Goal: Transaction & Acquisition: Purchase product/service

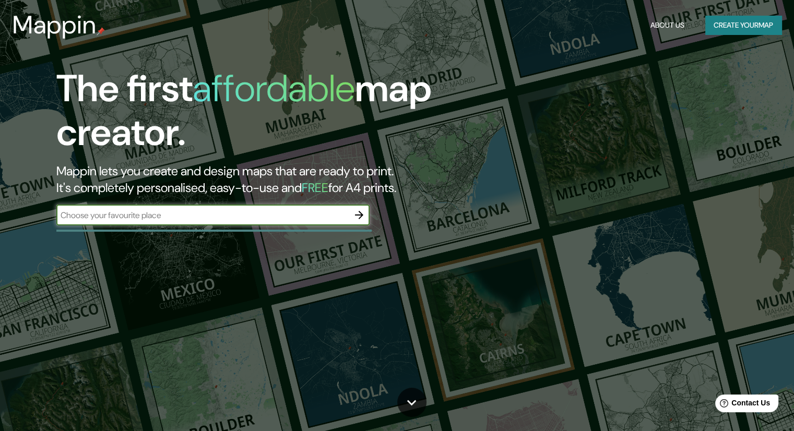
click at [269, 216] on input "text" at bounding box center [202, 215] width 292 height 12
type input "AMBATO"
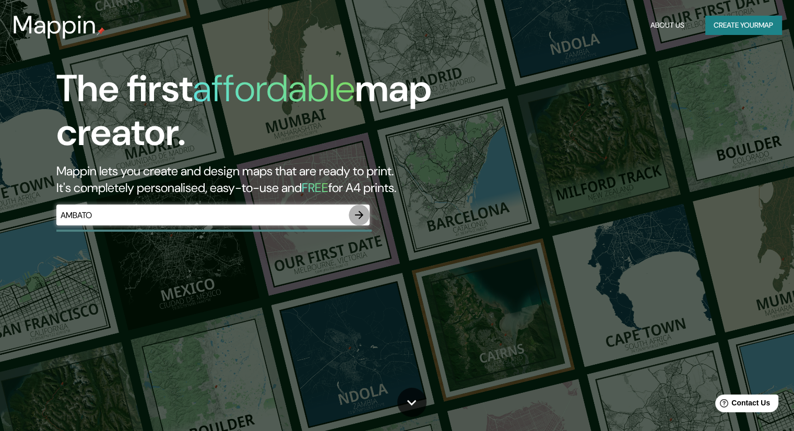
click at [358, 218] on icon "button" at bounding box center [359, 215] width 13 height 13
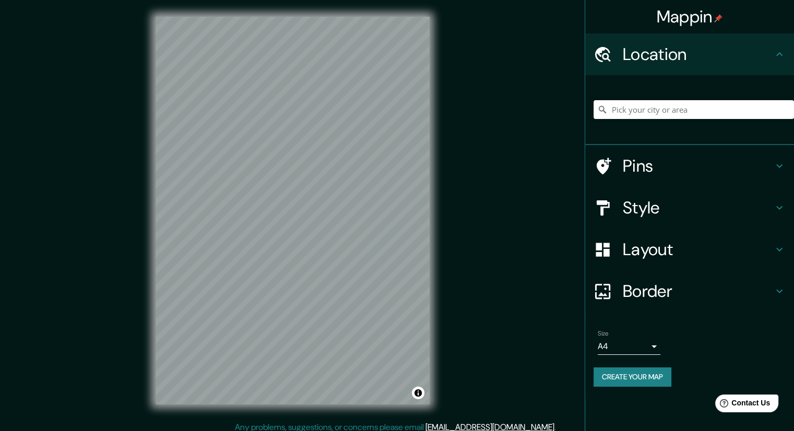
click at [723, 208] on h4 "Style" at bounding box center [698, 207] width 150 height 21
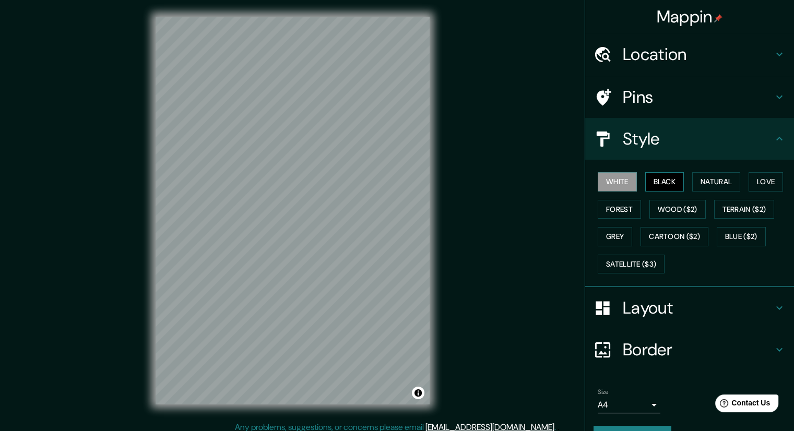
click at [662, 177] on button "Black" at bounding box center [664, 181] width 39 height 19
click at [616, 183] on button "White" at bounding box center [617, 181] width 39 height 19
click at [700, 184] on button "Natural" at bounding box center [716, 181] width 48 height 19
click at [662, 177] on button "Black" at bounding box center [664, 181] width 39 height 19
click at [613, 185] on button "White" at bounding box center [617, 181] width 39 height 19
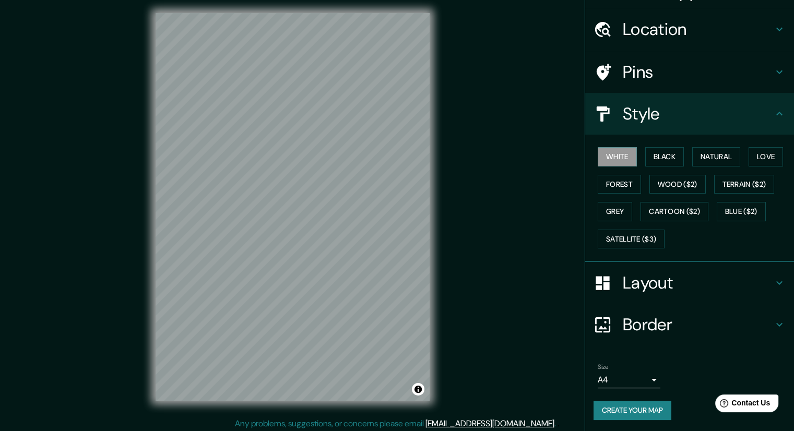
scroll to position [7, 0]
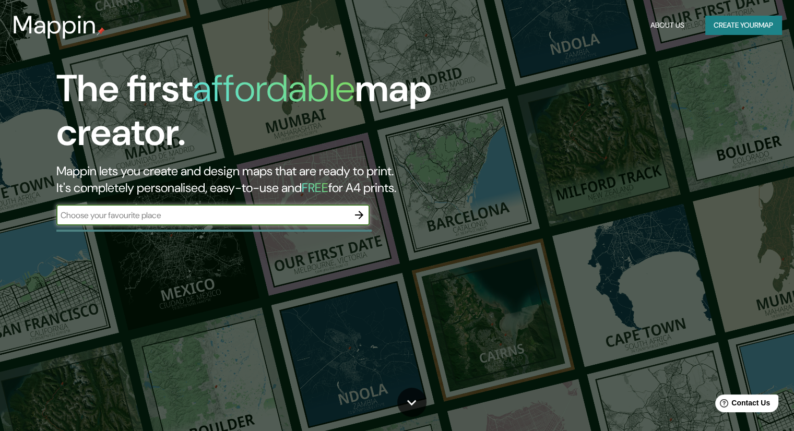
click at [214, 219] on input "text" at bounding box center [202, 215] width 292 height 12
type input "AMBATO [GEOGRAPHIC_DATA]"
click at [364, 218] on icon "button" at bounding box center [359, 215] width 13 height 13
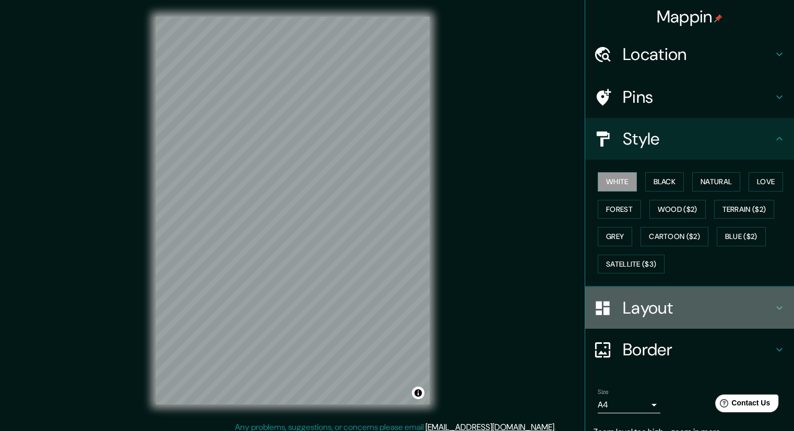
click at [656, 306] on h4 "Layout" at bounding box center [698, 308] width 150 height 21
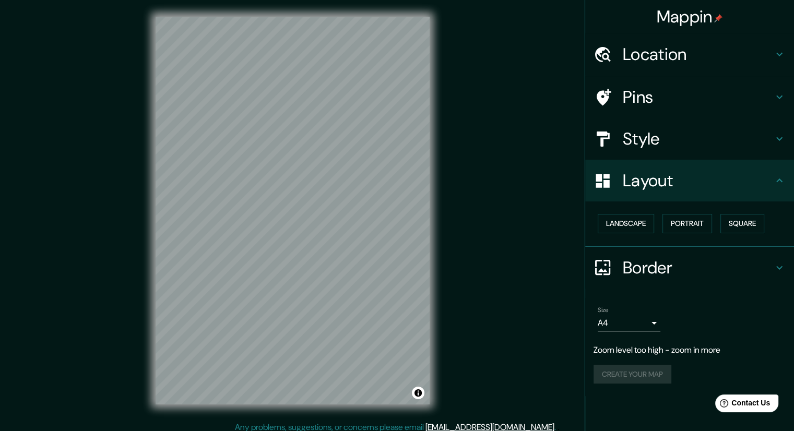
click at [673, 140] on h4 "Style" at bounding box center [698, 138] width 150 height 21
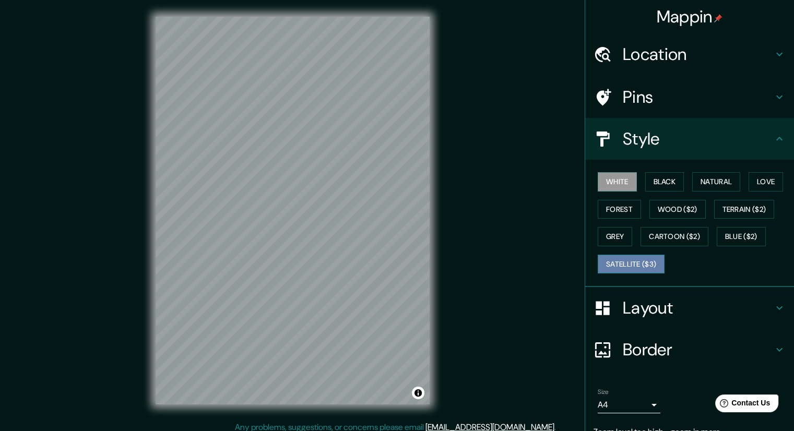
click at [643, 262] on button "Satellite ($3)" at bounding box center [631, 264] width 67 height 19
click at [732, 210] on button "Terrain ($2)" at bounding box center [744, 209] width 61 height 19
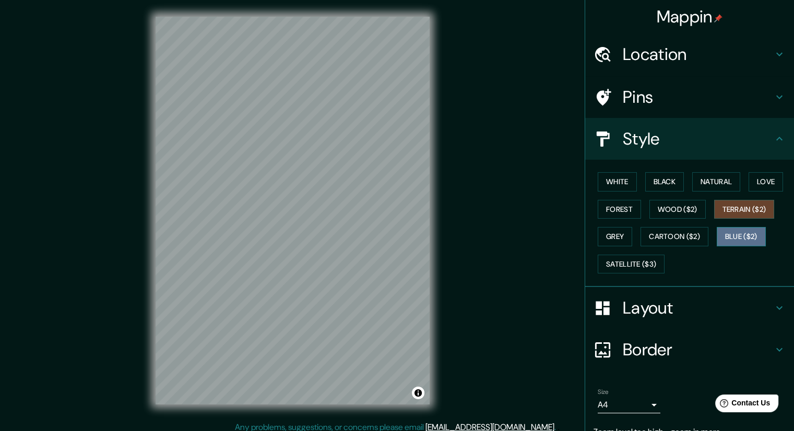
click at [730, 236] on button "Blue ($2)" at bounding box center [741, 236] width 49 height 19
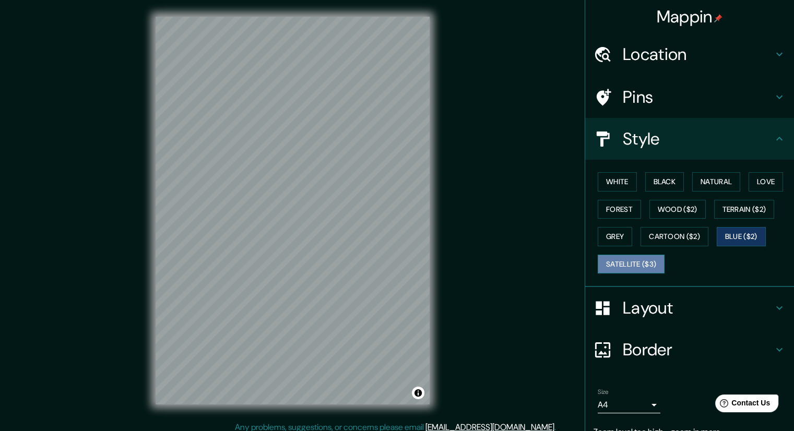
click at [625, 264] on button "Satellite ($3)" at bounding box center [631, 264] width 67 height 19
click at [420, 397] on button "Toggle attribution" at bounding box center [418, 393] width 13 height 13
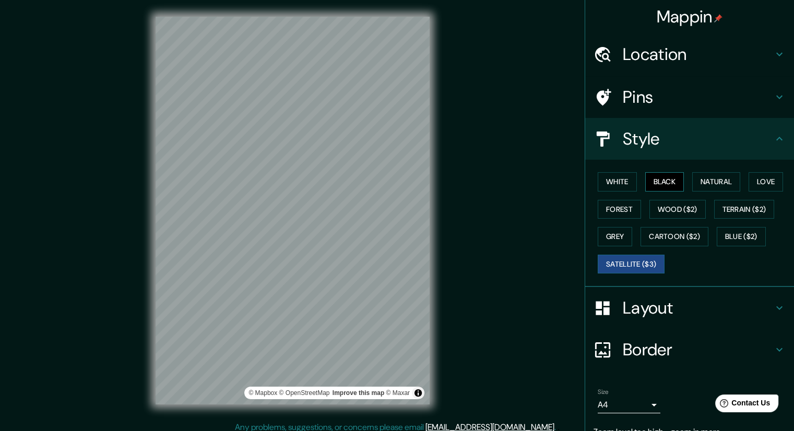
click at [653, 185] on button "Black" at bounding box center [664, 181] width 39 height 19
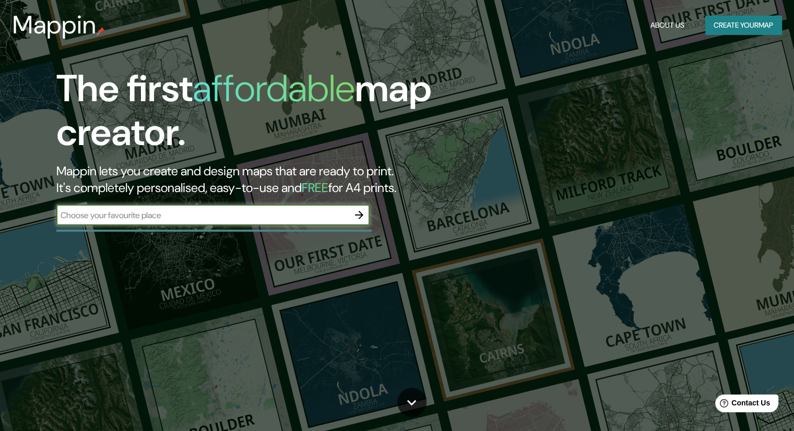
click at [244, 206] on div "​" at bounding box center [212, 215] width 313 height 21
type input "ECUADOR AMBATO"
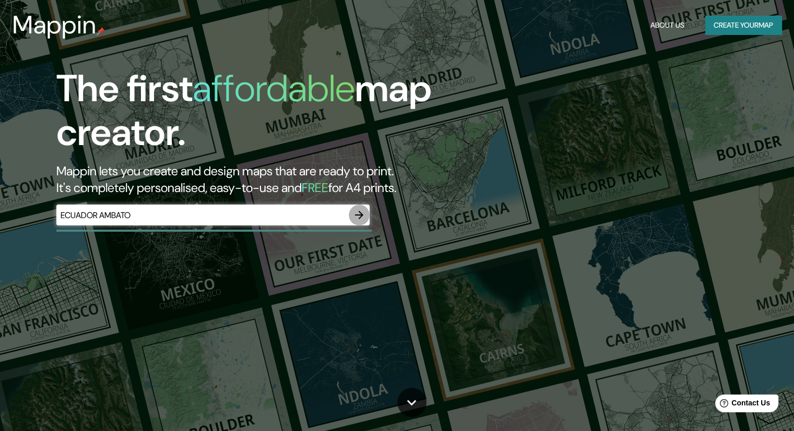
click at [359, 213] on icon "button" at bounding box center [359, 215] width 13 height 13
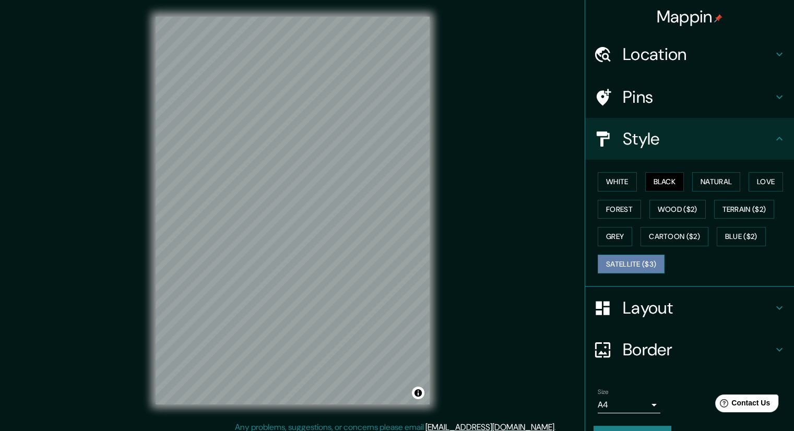
click at [616, 259] on button "Satellite ($3)" at bounding box center [631, 264] width 67 height 19
drag, startPoint x: 443, startPoint y: 172, endPoint x: 441, endPoint y: 142, distance: 29.8
click at [441, 144] on div "© Mapbox © OpenStreetMap Improve this map © Maxar" at bounding box center [292, 210] width 307 height 421
click at [648, 179] on button "Black" at bounding box center [664, 181] width 39 height 19
click at [635, 264] on button "Satellite ($3)" at bounding box center [631, 264] width 67 height 19
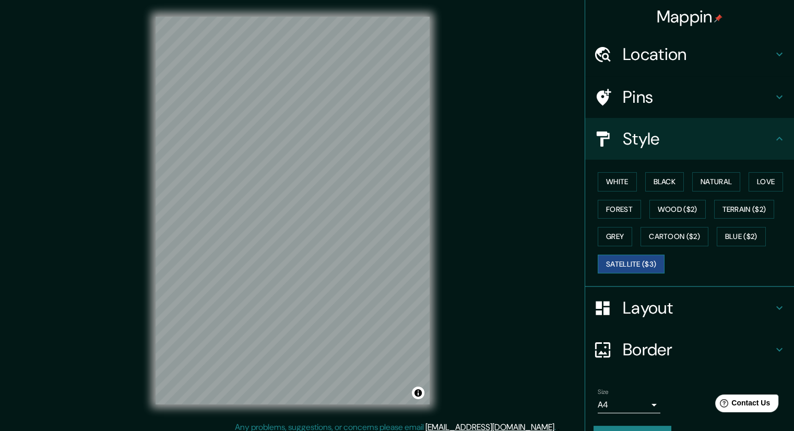
click at [635, 264] on button "Satellite ($3)" at bounding box center [631, 264] width 67 height 19
click at [653, 178] on button "Black" at bounding box center [664, 181] width 39 height 19
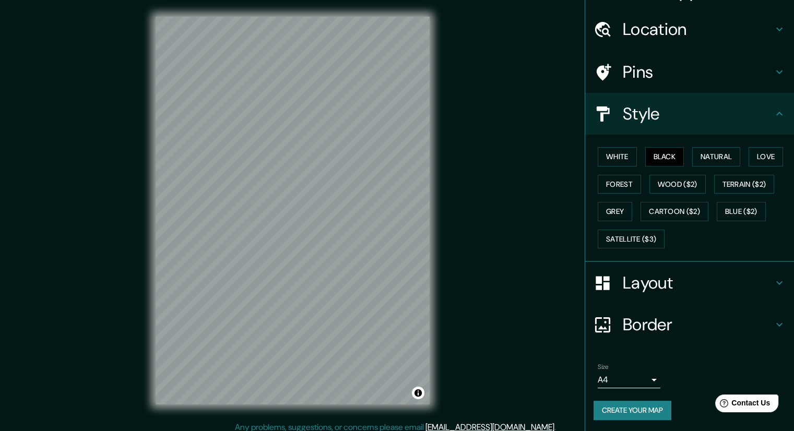
click at [703, 311] on div "Border" at bounding box center [689, 325] width 209 height 42
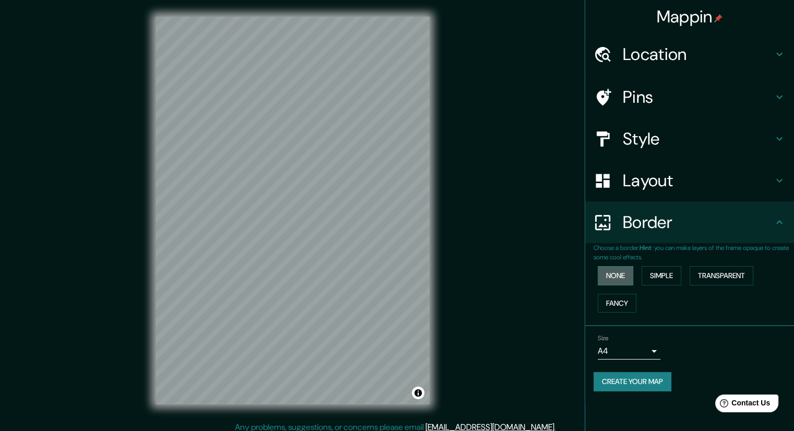
click at [620, 271] on button "None" at bounding box center [615, 275] width 35 height 19
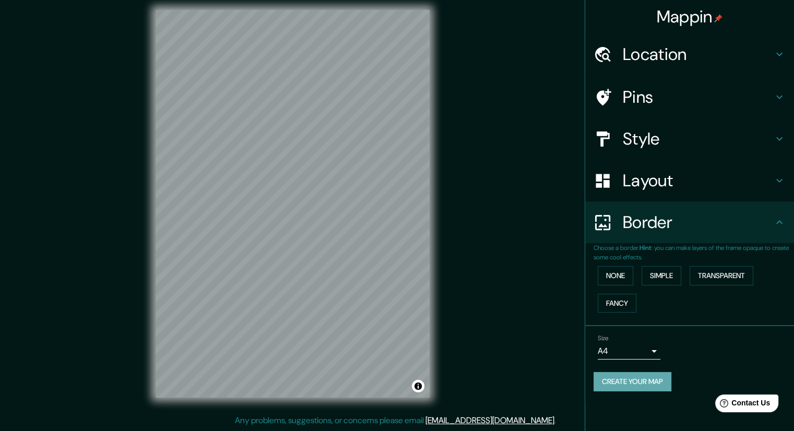
click at [641, 376] on button "Create your map" at bounding box center [632, 381] width 78 height 19
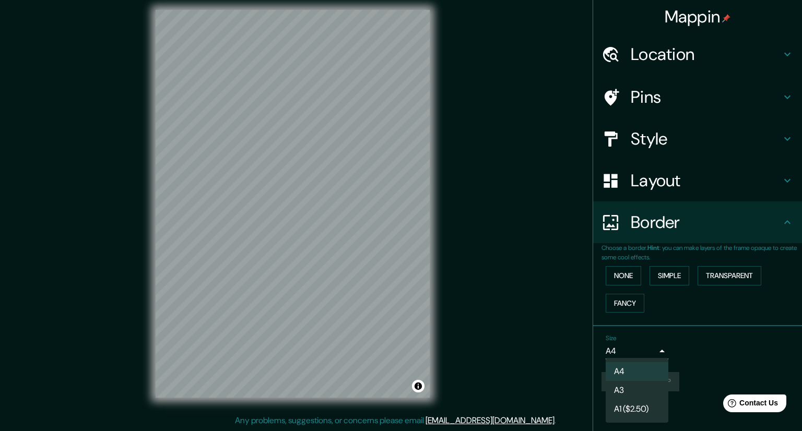
click at [648, 352] on body "Mappin Location Pins Style Layout Border Choose a border. Hint : you can make l…" at bounding box center [401, 208] width 802 height 431
click at [626, 373] on li "A4" at bounding box center [636, 371] width 63 height 19
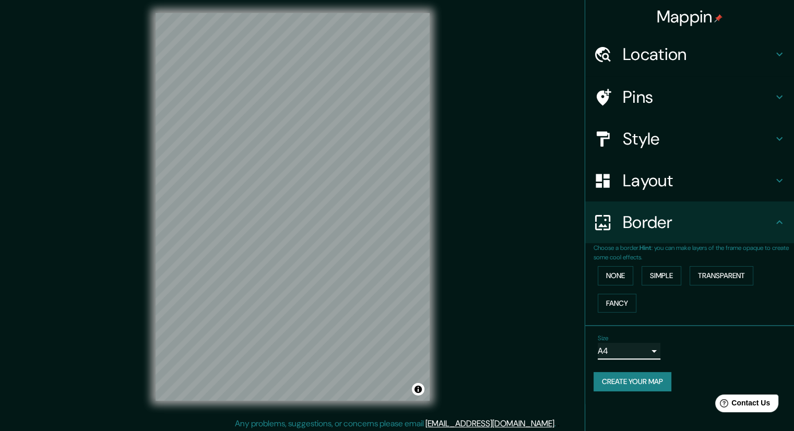
scroll to position [0, 0]
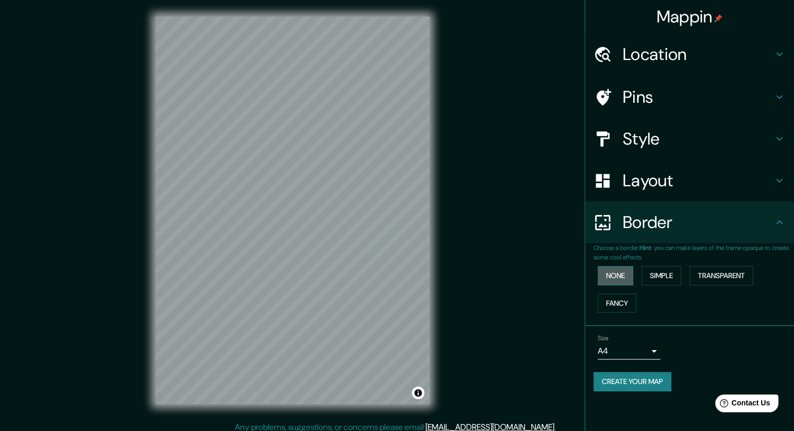
click at [615, 278] on button "None" at bounding box center [615, 275] width 35 height 19
click at [644, 378] on button "Create your map" at bounding box center [632, 381] width 78 height 19
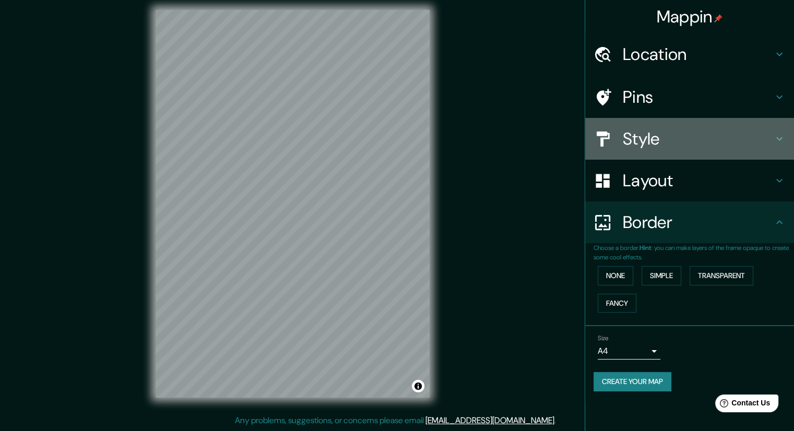
click at [658, 138] on h4 "Style" at bounding box center [698, 138] width 150 height 21
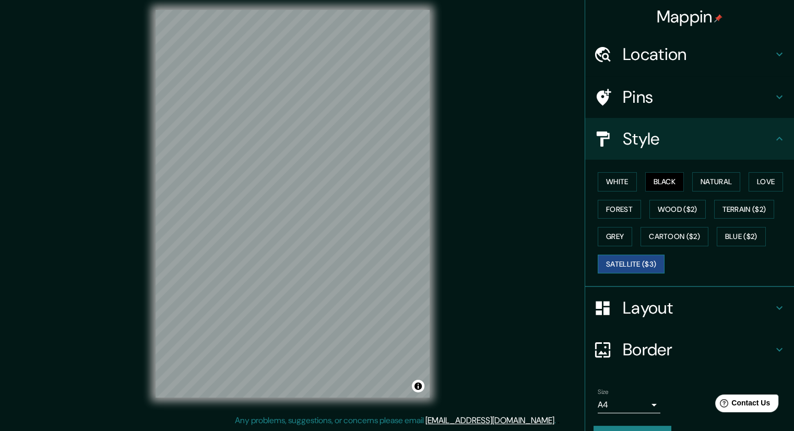
click at [624, 264] on button "Satellite ($3)" at bounding box center [631, 264] width 67 height 19
click at [666, 179] on button "Black" at bounding box center [664, 181] width 39 height 19
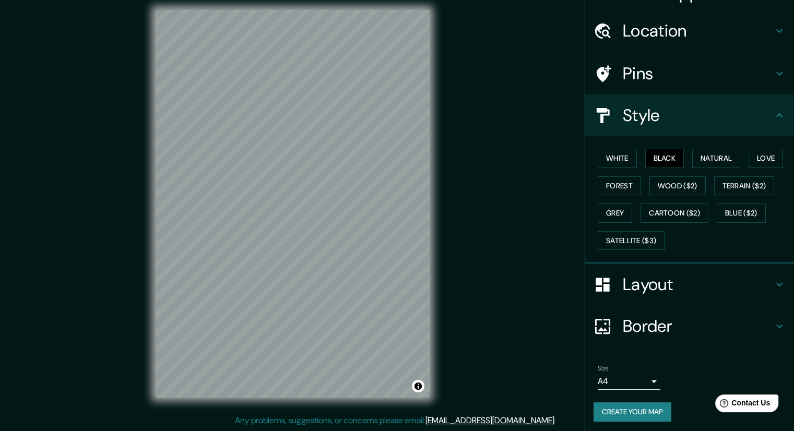
scroll to position [25, 0]
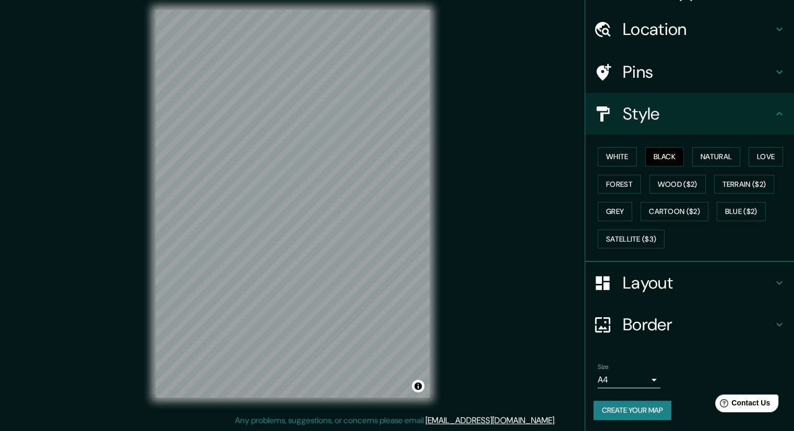
click at [633, 408] on button "Create your map" at bounding box center [632, 410] width 78 height 19
click at [632, 374] on body "Mappin Location Pins Style White Black Natural Love Forest Wood ($2) Terrain ($…" at bounding box center [397, 208] width 794 height 431
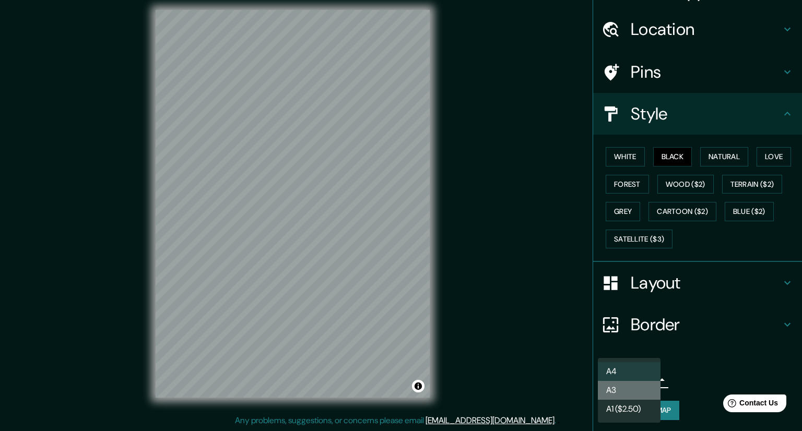
click at [623, 391] on li "A3" at bounding box center [629, 390] width 63 height 19
type input "a4"
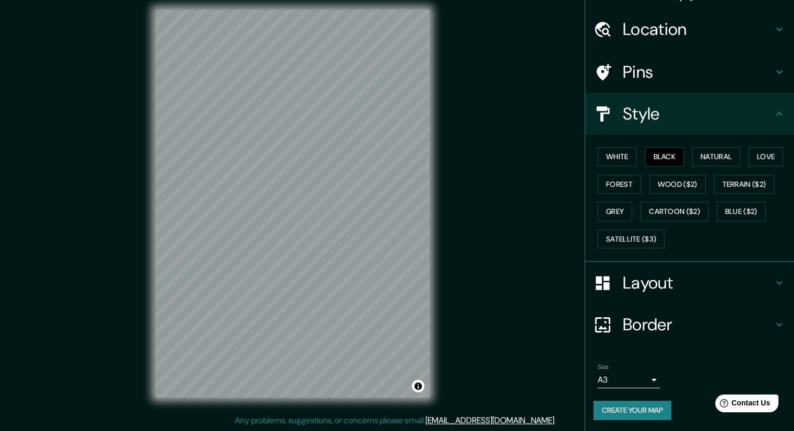
click at [696, 355] on li "Size A3 a4 Create your map" at bounding box center [689, 394] width 209 height 78
click at [664, 327] on h4 "Border" at bounding box center [698, 324] width 150 height 21
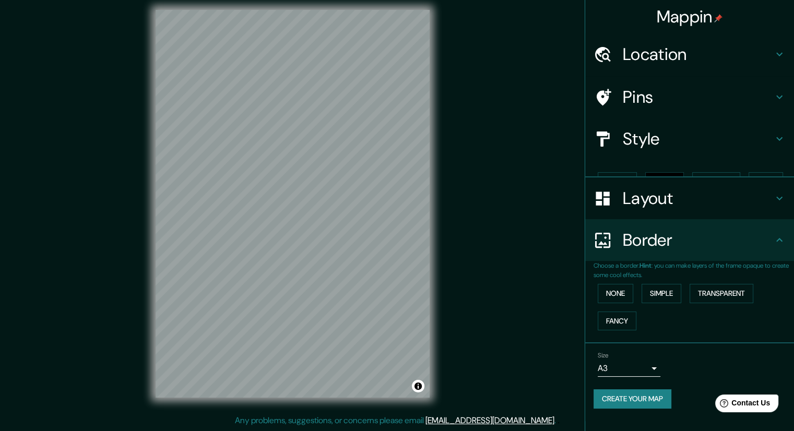
scroll to position [0, 0]
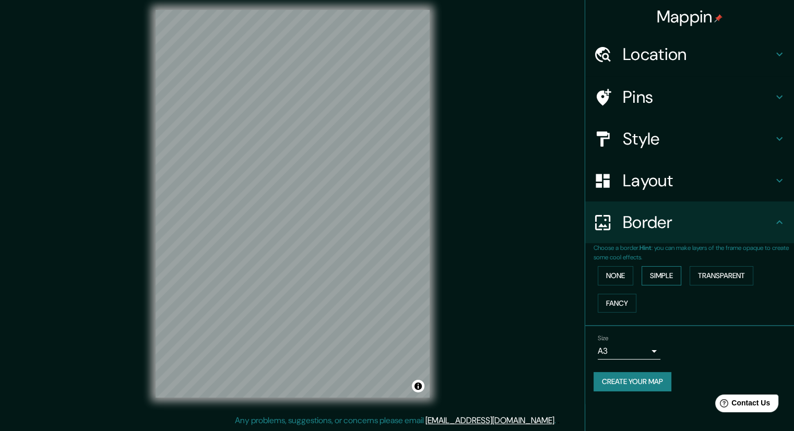
click at [664, 270] on button "Simple" at bounding box center [661, 275] width 40 height 19
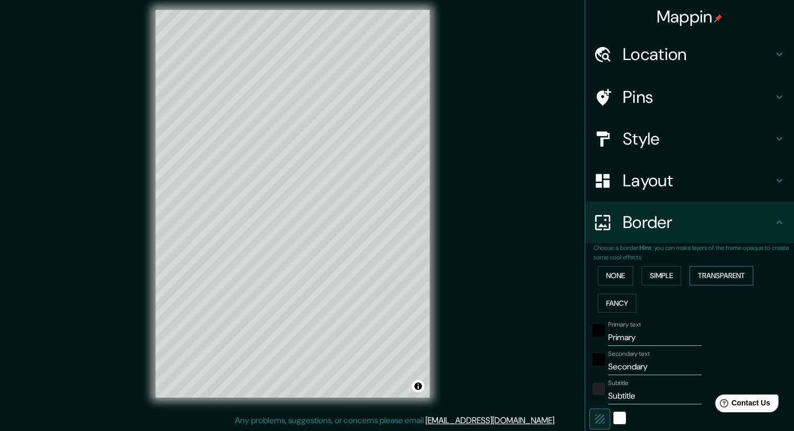
click at [695, 277] on button "Transparent" at bounding box center [722, 275] width 64 height 19
click at [653, 277] on button "Simple" at bounding box center [661, 275] width 40 height 19
click at [601, 279] on button "None" at bounding box center [615, 275] width 35 height 19
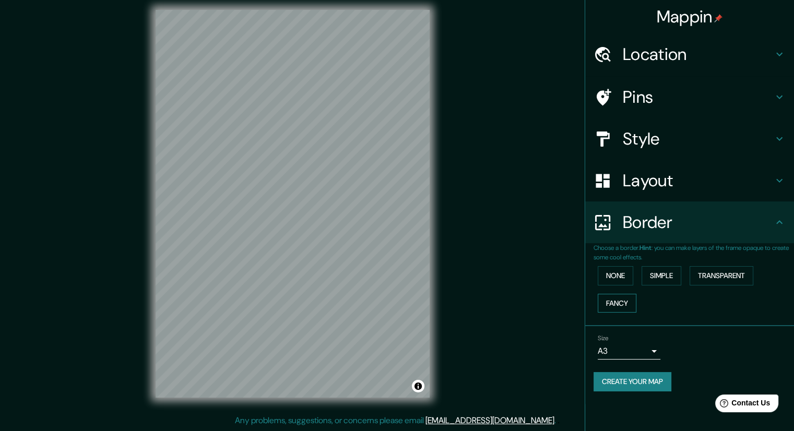
click at [613, 303] on button "Fancy" at bounding box center [617, 303] width 39 height 19
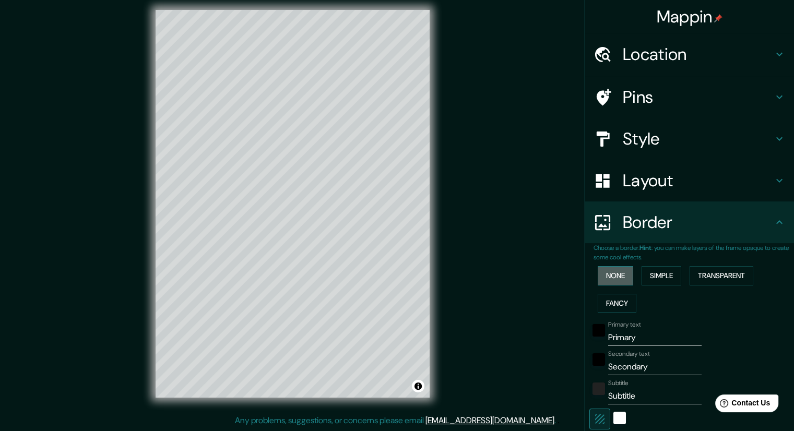
click at [614, 274] on button "None" at bounding box center [615, 275] width 35 height 19
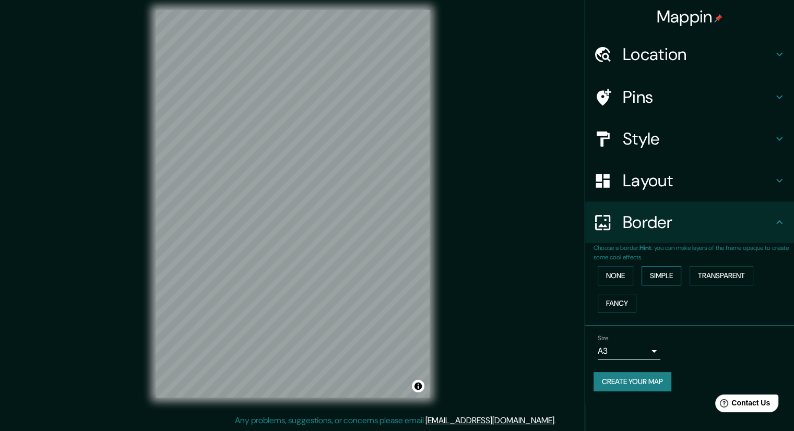
click at [664, 274] on button "Simple" at bounding box center [661, 275] width 40 height 19
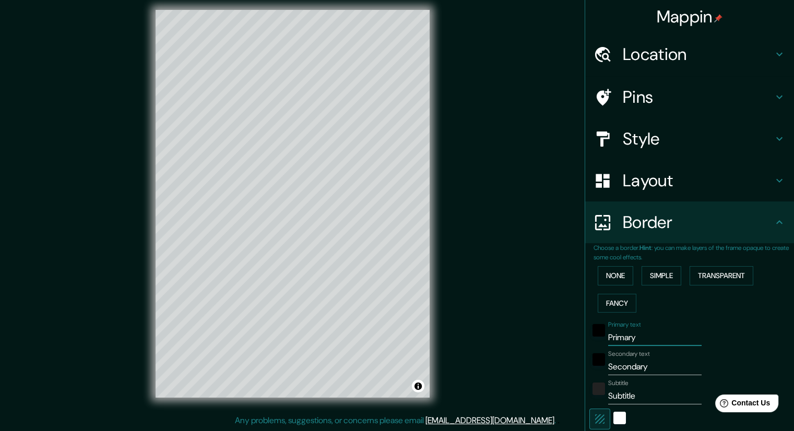
drag, startPoint x: 639, startPoint y: 341, endPoint x: 591, endPoint y: 341, distance: 47.5
click at [591, 341] on div "Primary text Primary" at bounding box center [674, 333] width 171 height 25
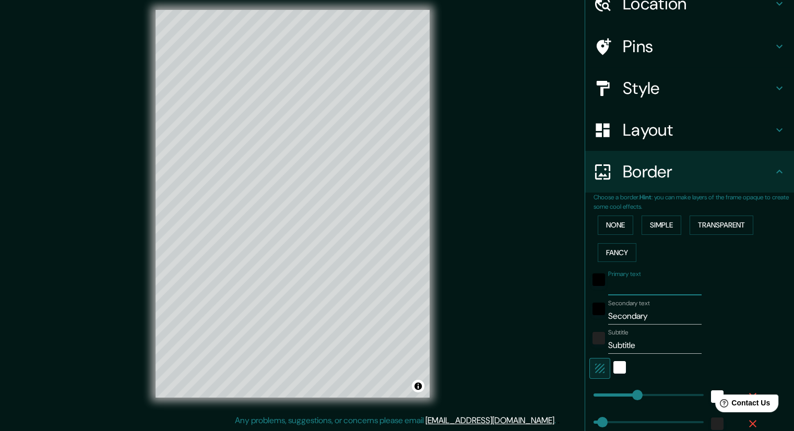
scroll to position [52, 0]
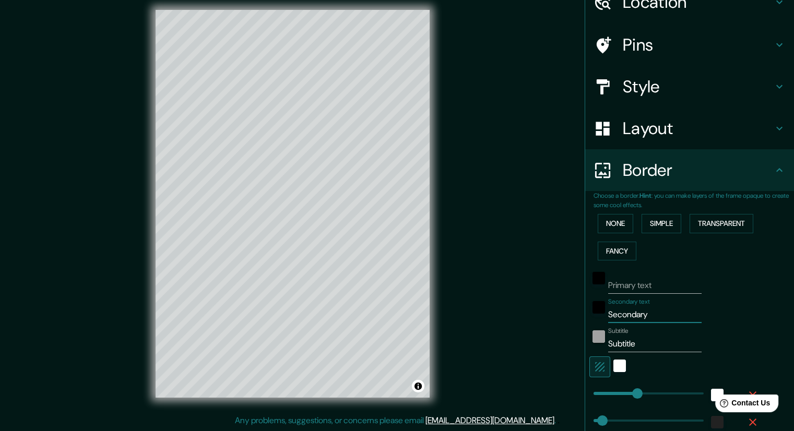
drag, startPoint x: 646, startPoint y: 310, endPoint x: 586, endPoint y: 330, distance: 63.6
click at [593, 330] on div "Primary text Secondary text Secondary Subtitle Subtitle Add frame layer" at bounding box center [676, 360] width 167 height 191
drag, startPoint x: 635, startPoint y: 346, endPoint x: 595, endPoint y: 347, distance: 39.7
click at [595, 347] on div "Subtitle Subtitle" at bounding box center [674, 339] width 171 height 25
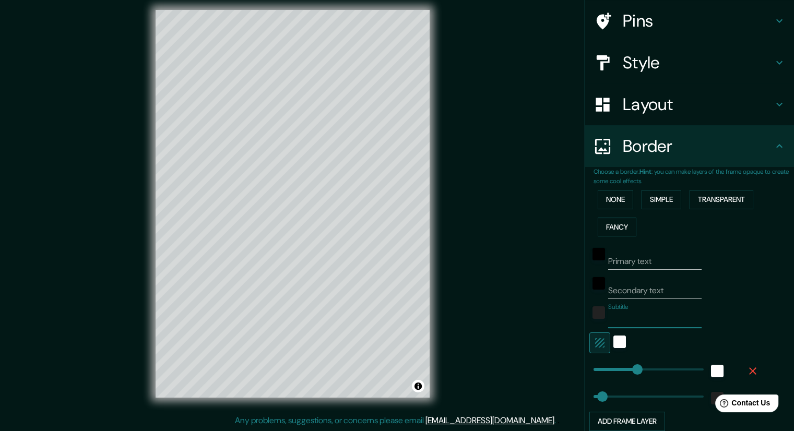
scroll to position [157, 0]
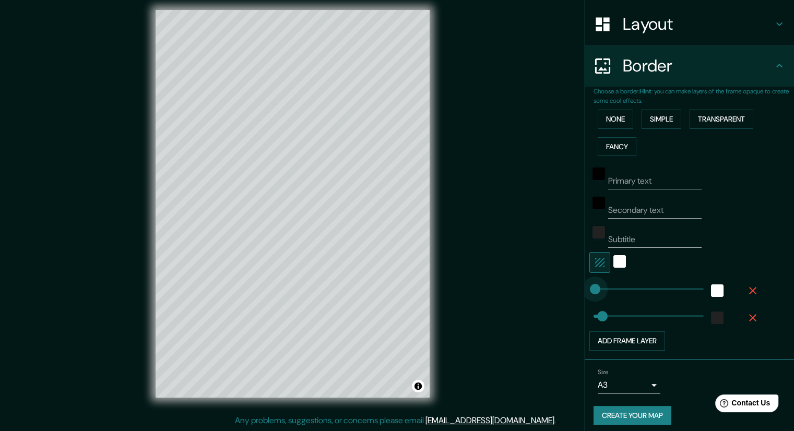
type input "0"
drag, startPoint x: 626, startPoint y: 288, endPoint x: 585, endPoint y: 302, distance: 43.6
type input "0"
drag, startPoint x: 590, startPoint y: 290, endPoint x: 574, endPoint y: 303, distance: 20.4
click at [574, 293] on div "Mappin Location Pins Style Layout Border Choose a border. Hint : you can make l…" at bounding box center [397, 212] width 794 height 438
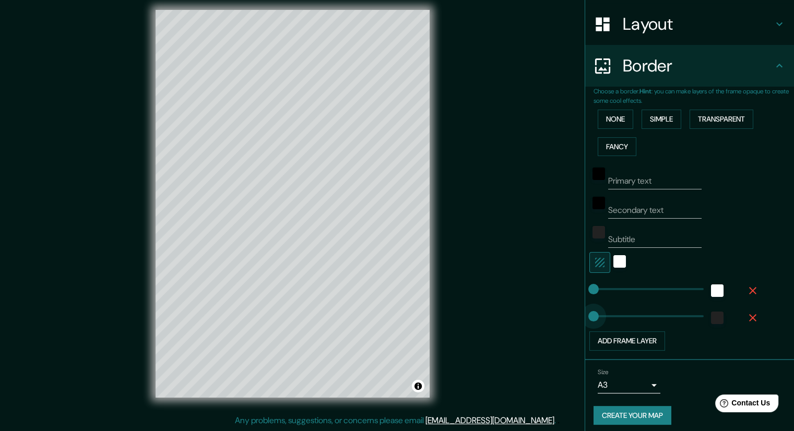
type input "0"
drag, startPoint x: 593, startPoint y: 319, endPoint x: 549, endPoint y: 326, distance: 44.4
click at [746, 287] on icon "button" at bounding box center [752, 290] width 13 height 13
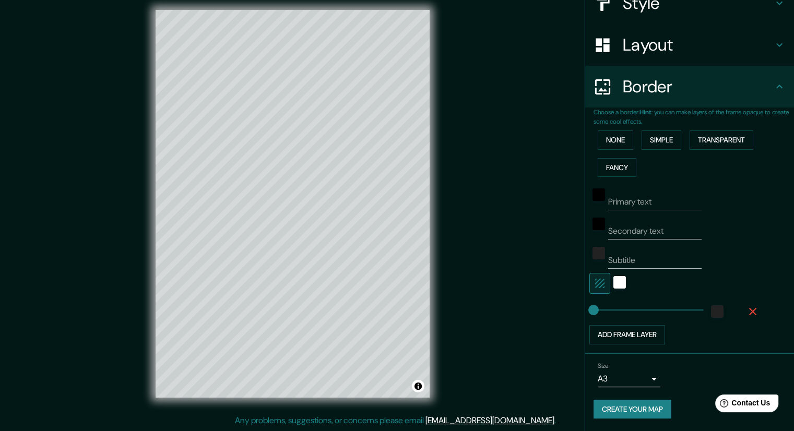
scroll to position [134, 0]
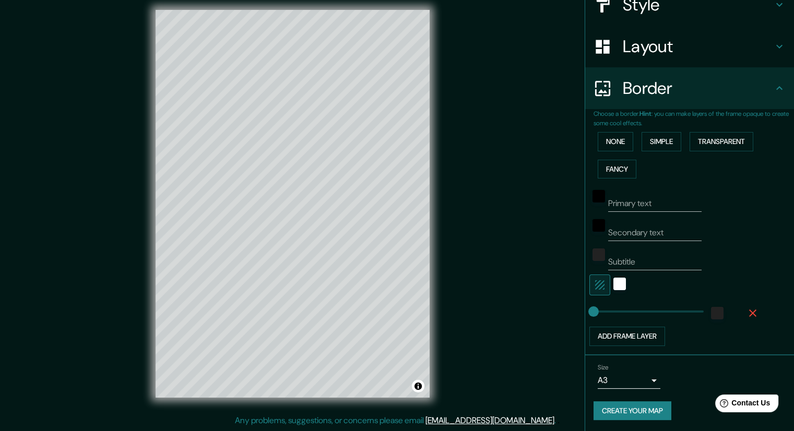
click at [746, 316] on icon "button" at bounding box center [752, 313] width 13 height 13
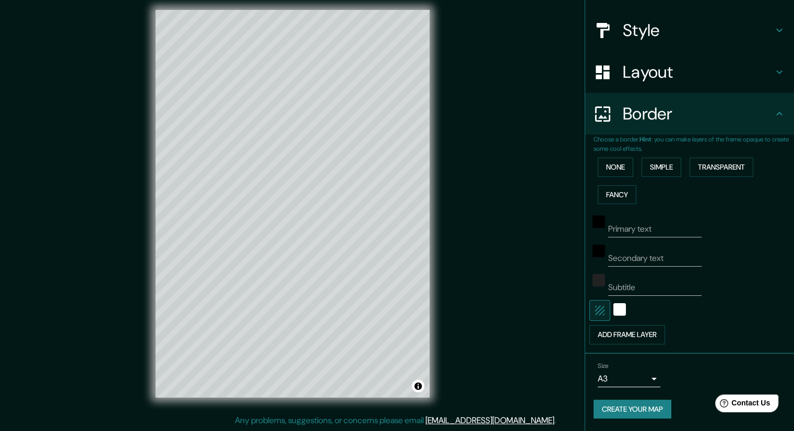
scroll to position [107, 0]
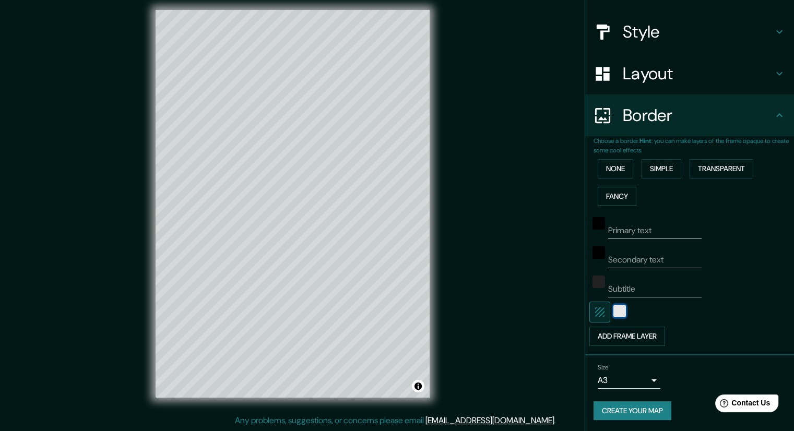
click at [613, 309] on div "white" at bounding box center [619, 311] width 13 height 13
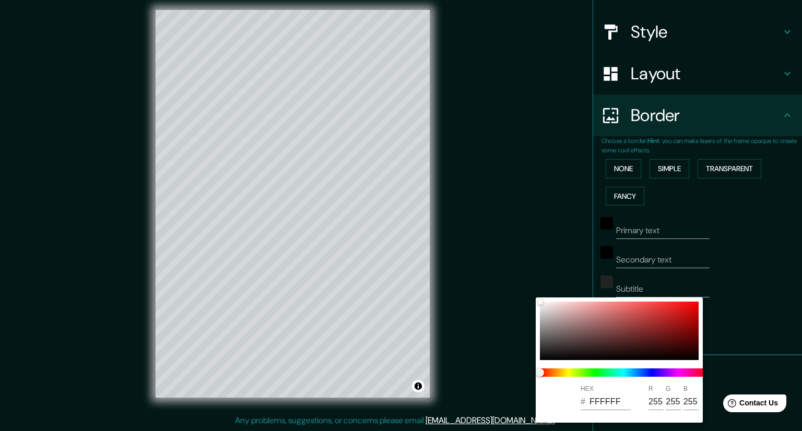
click at [739, 301] on div at bounding box center [401, 215] width 802 height 431
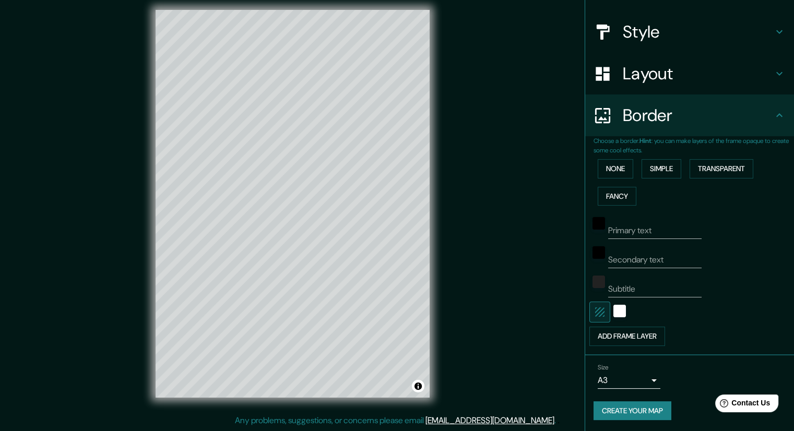
click at [593, 316] on icon "button" at bounding box center [599, 312] width 13 height 13
click at [641, 409] on button "Create your map" at bounding box center [632, 410] width 78 height 19
click at [645, 379] on body "Mappin Location Pins Style Layout Border Choose a border. Hint : you can make l…" at bounding box center [397, 208] width 794 height 431
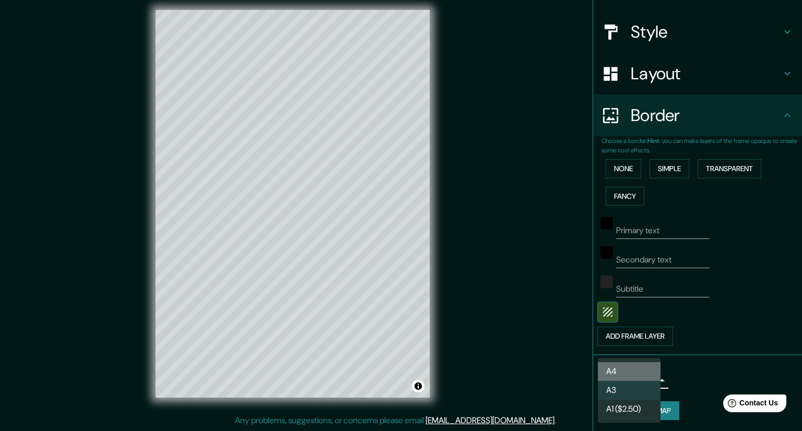
click at [624, 369] on li "A4" at bounding box center [629, 371] width 63 height 19
type input "single"
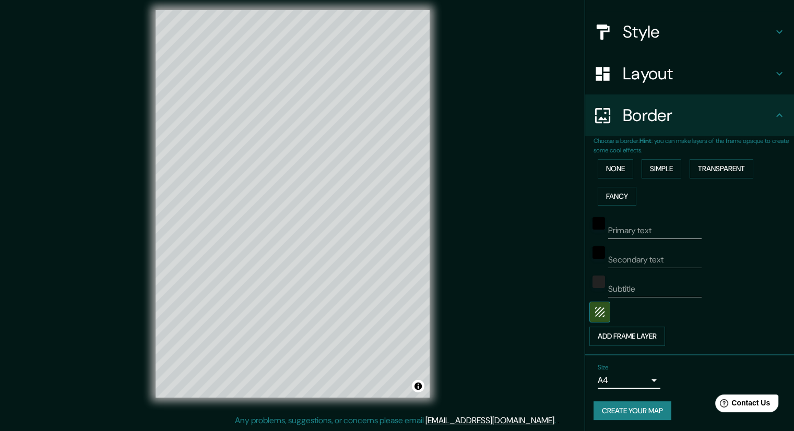
click at [639, 408] on button "Create your map" at bounding box center [632, 410] width 78 height 19
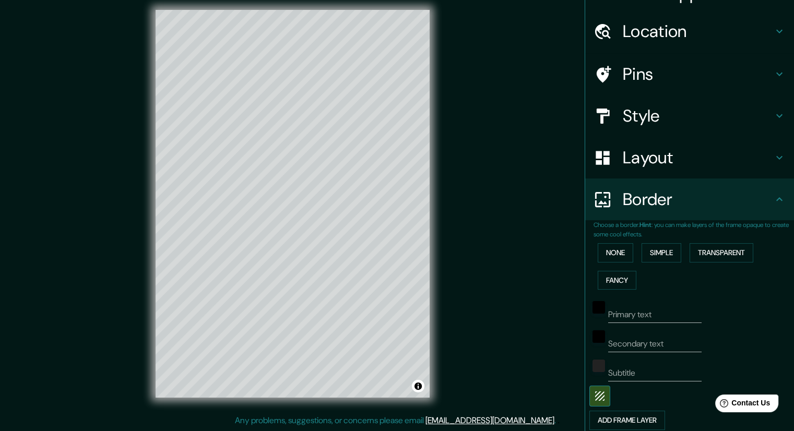
scroll to position [3, 0]
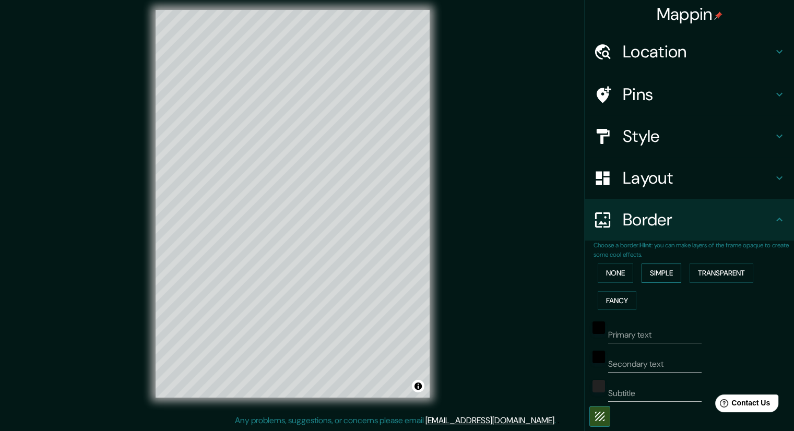
click at [649, 276] on button "Simple" at bounding box center [661, 273] width 40 height 19
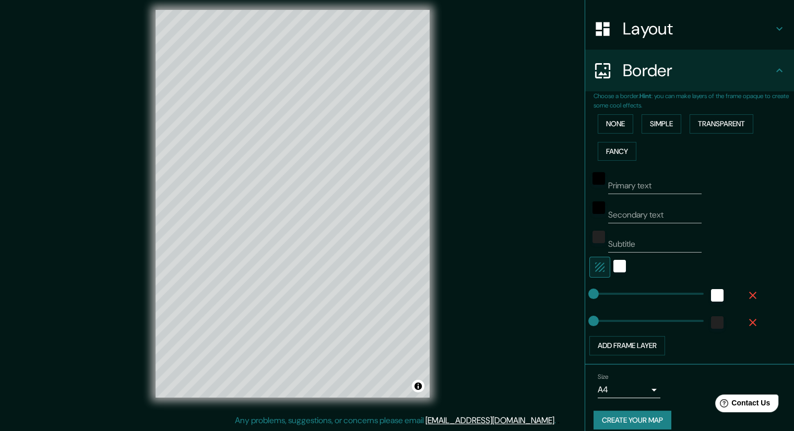
scroll to position [161, 0]
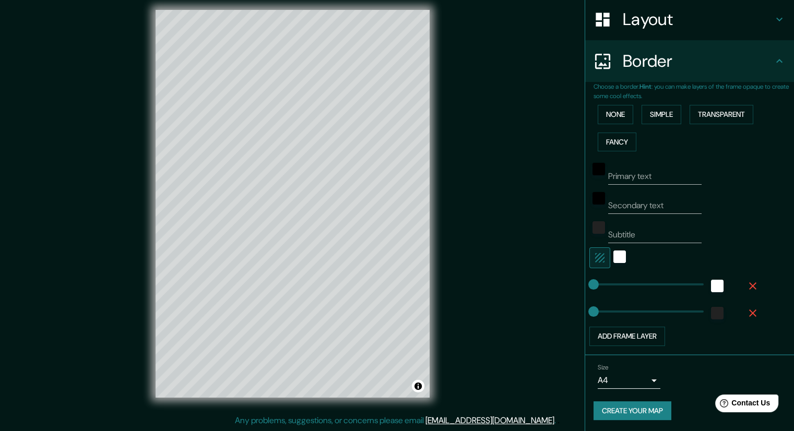
click at [620, 418] on button "Create your map" at bounding box center [632, 410] width 78 height 19
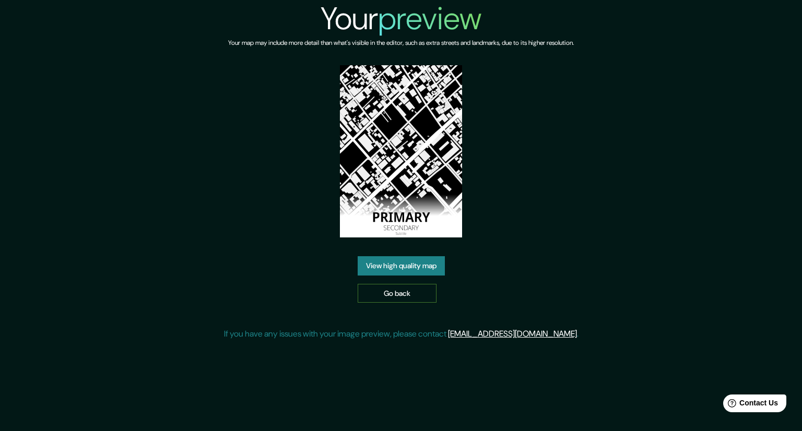
click at [401, 299] on link "Go back" at bounding box center [397, 293] width 79 height 19
click at [419, 266] on link "View high quality map" at bounding box center [401, 265] width 87 height 19
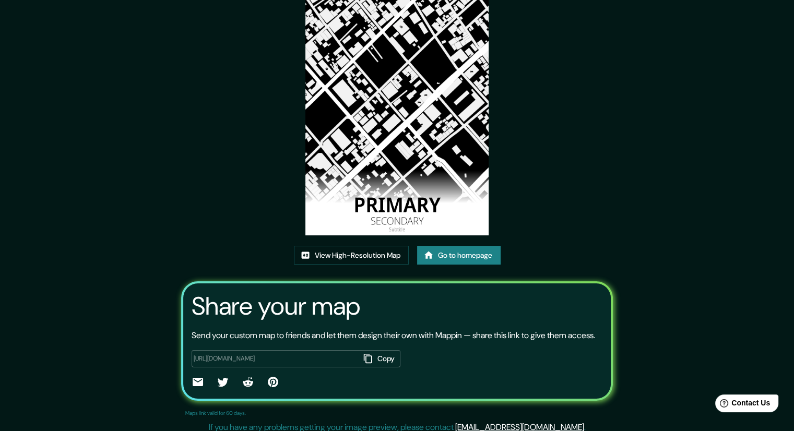
scroll to position [88, 0]
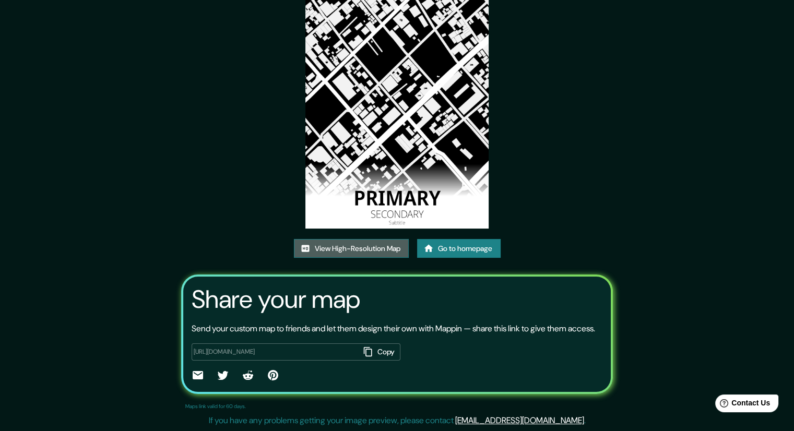
click at [392, 242] on link "View High-Resolution Map" at bounding box center [351, 248] width 115 height 19
click at [378, 355] on button "Copy" at bounding box center [380, 351] width 41 height 17
